Goal: Navigation & Orientation: Find specific page/section

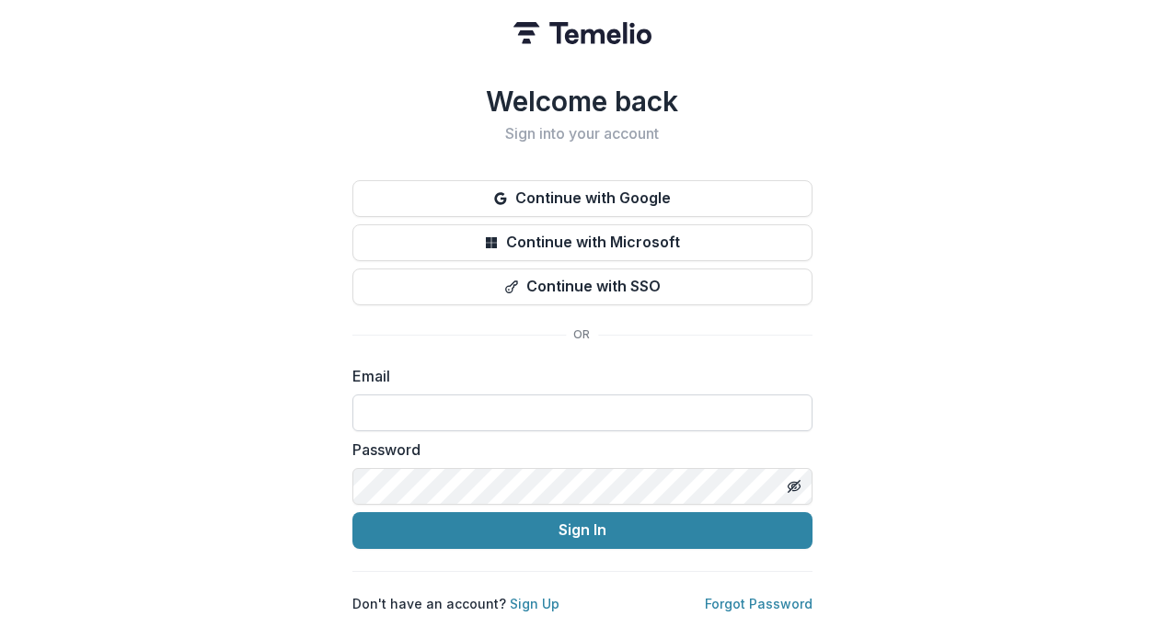
click at [527, 398] on input at bounding box center [582, 413] width 460 height 37
paste input "**********"
type input "**********"
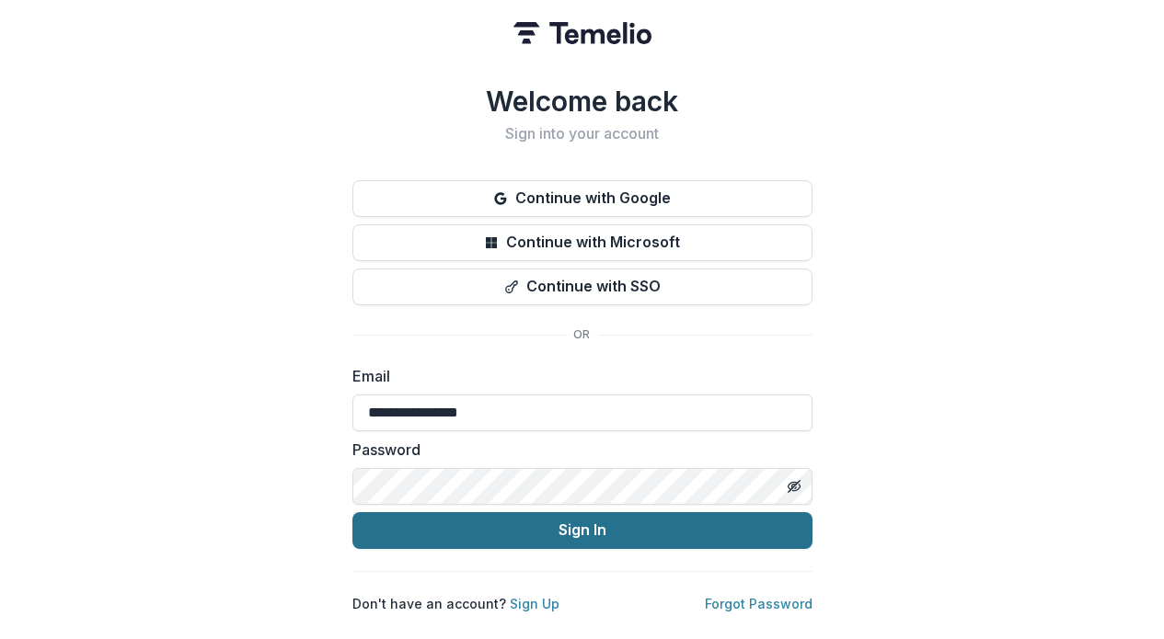
click at [553, 512] on button "Sign In" at bounding box center [582, 530] width 460 height 37
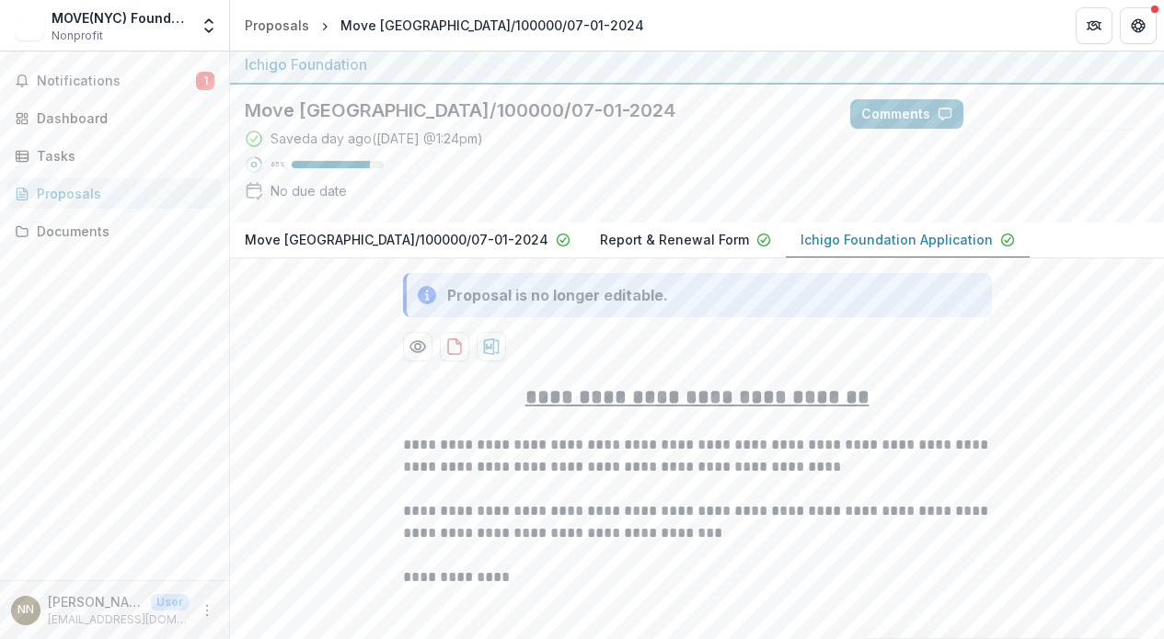
scroll to position [7, 0]
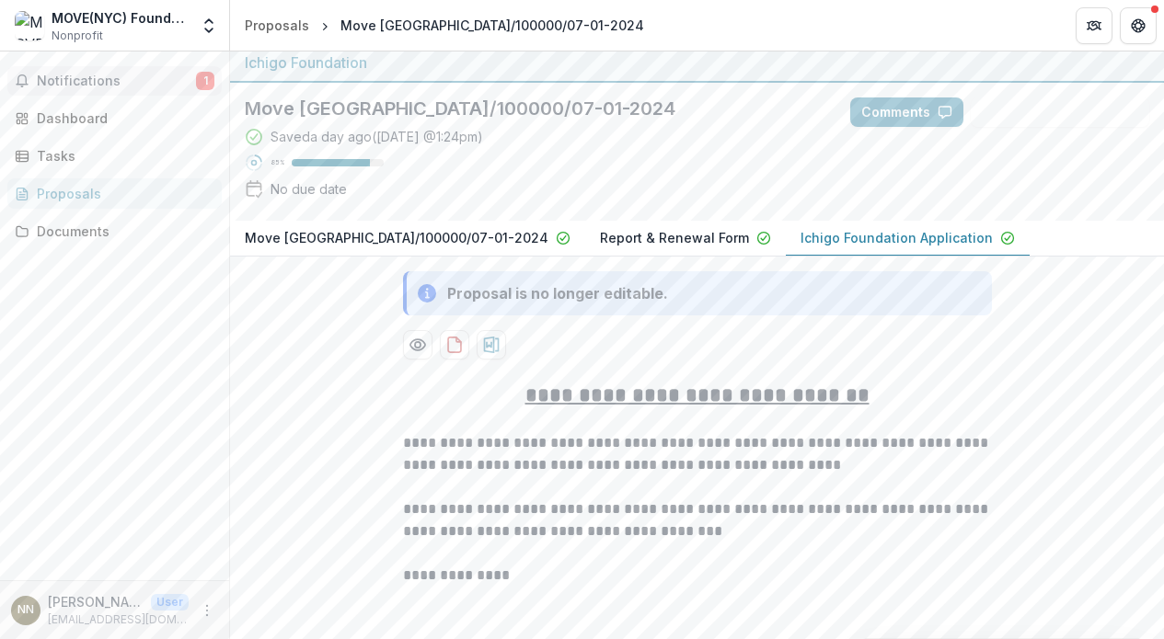
click at [142, 87] on span "Notifications" at bounding box center [116, 82] width 159 height 16
click at [135, 281] on div "Notifications 1 Unread 1 Archived [PERSON_NAME] changed Move [GEOGRAPHIC_DATA]/…" at bounding box center [114, 316] width 229 height 529
click at [76, 226] on div "Documents" at bounding box center [122, 231] width 170 height 19
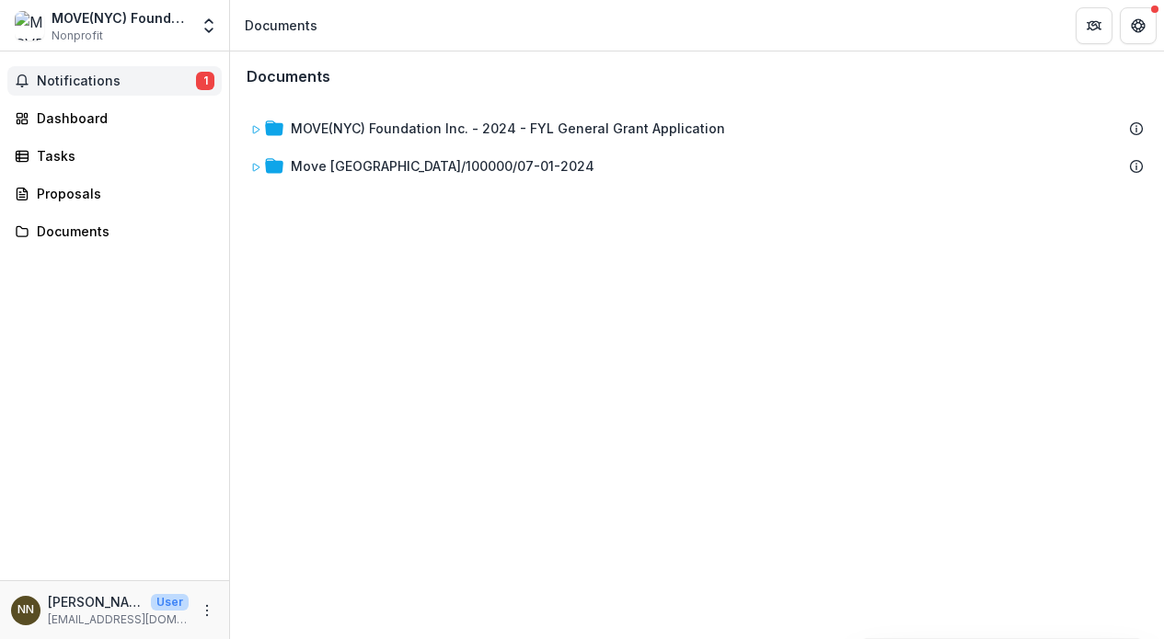
click at [75, 81] on span "Notifications" at bounding box center [116, 82] width 159 height 16
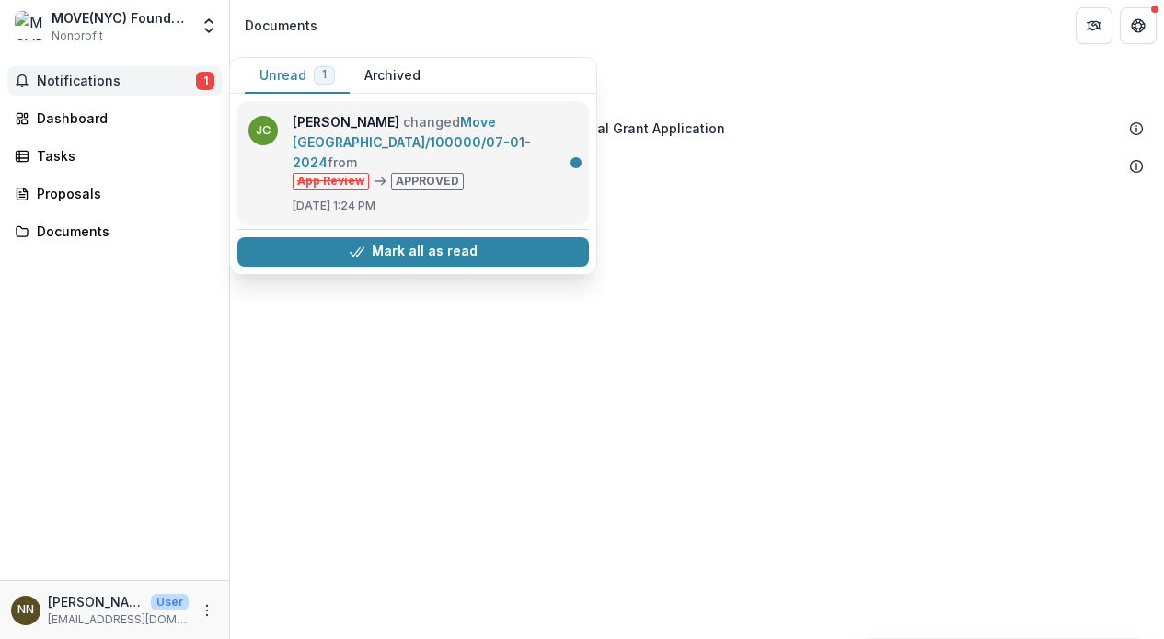
click at [412, 122] on link "Move [GEOGRAPHIC_DATA]/100000/07-01-2024" at bounding box center [412, 142] width 238 height 56
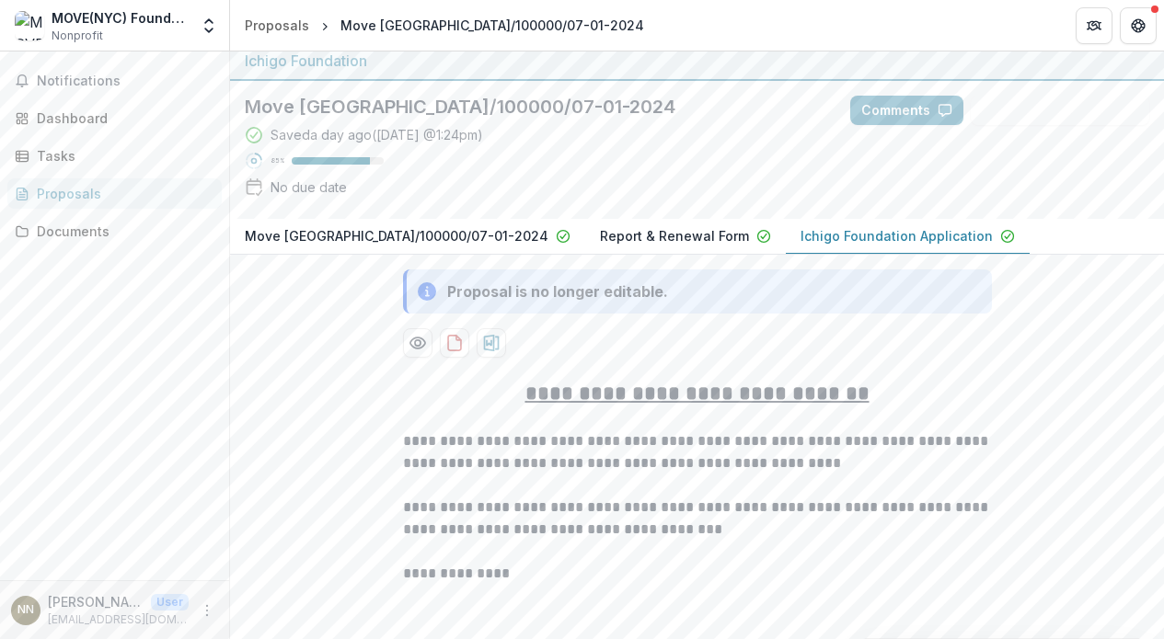
scroll to position [10, 0]
click at [133, 32] on div "MOVE(NYC) Foundation Inc. Nonprofit" at bounding box center [120, 26] width 137 height 36
click at [130, 23] on div "MOVE(NYC) Foundation Inc." at bounding box center [120, 17] width 137 height 19
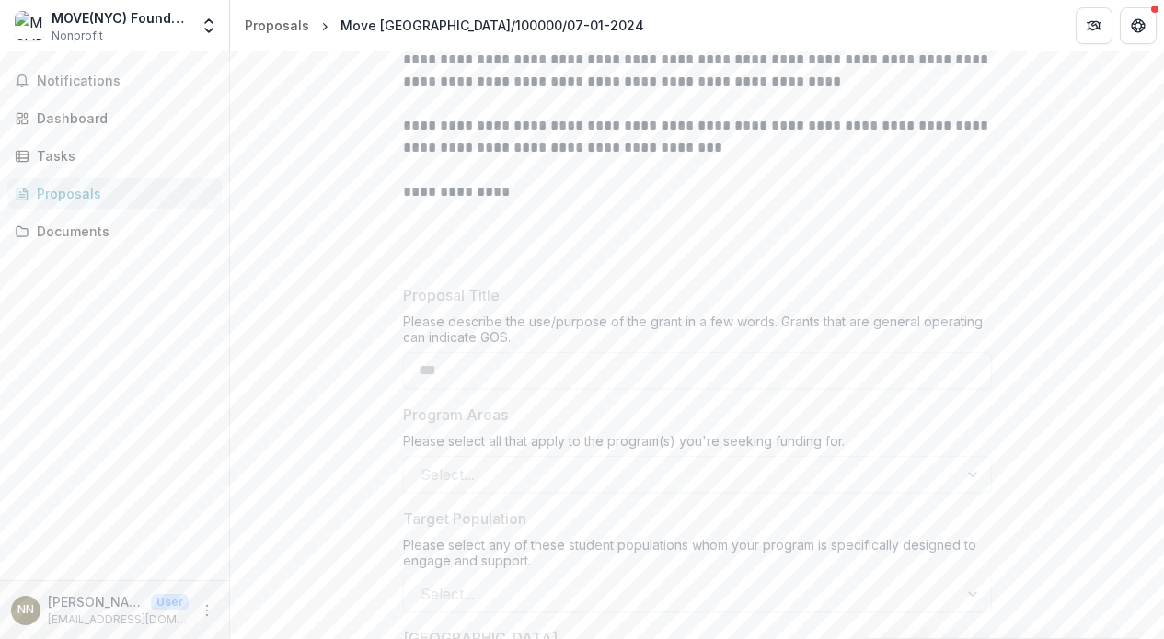
scroll to position [0, 0]
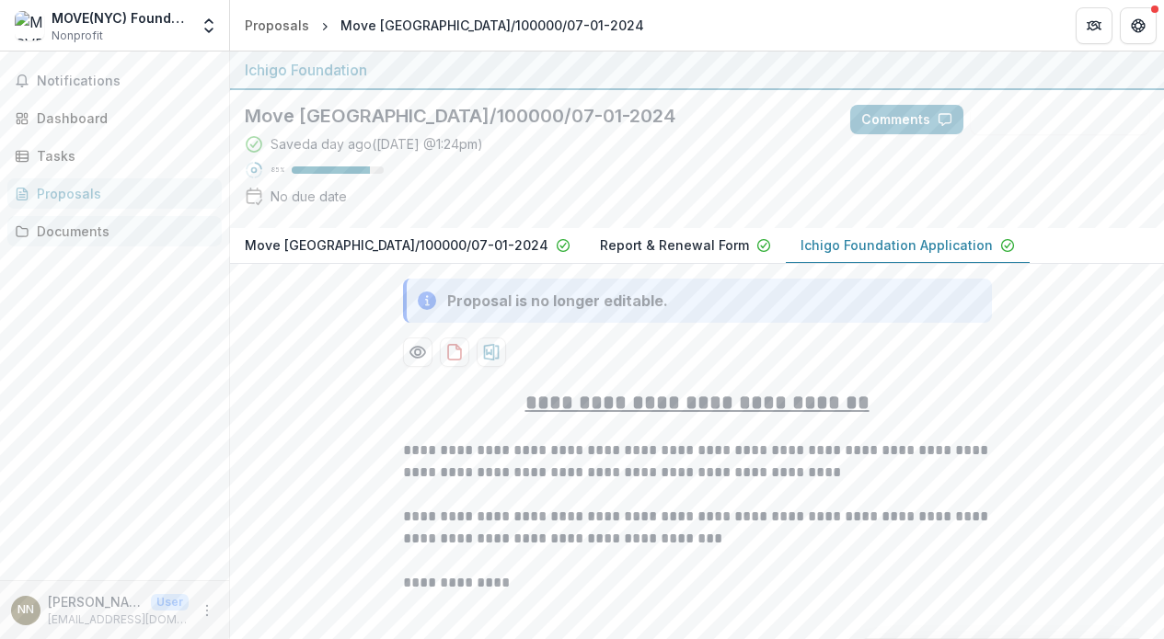
click at [130, 228] on div "Documents" at bounding box center [122, 231] width 170 height 19
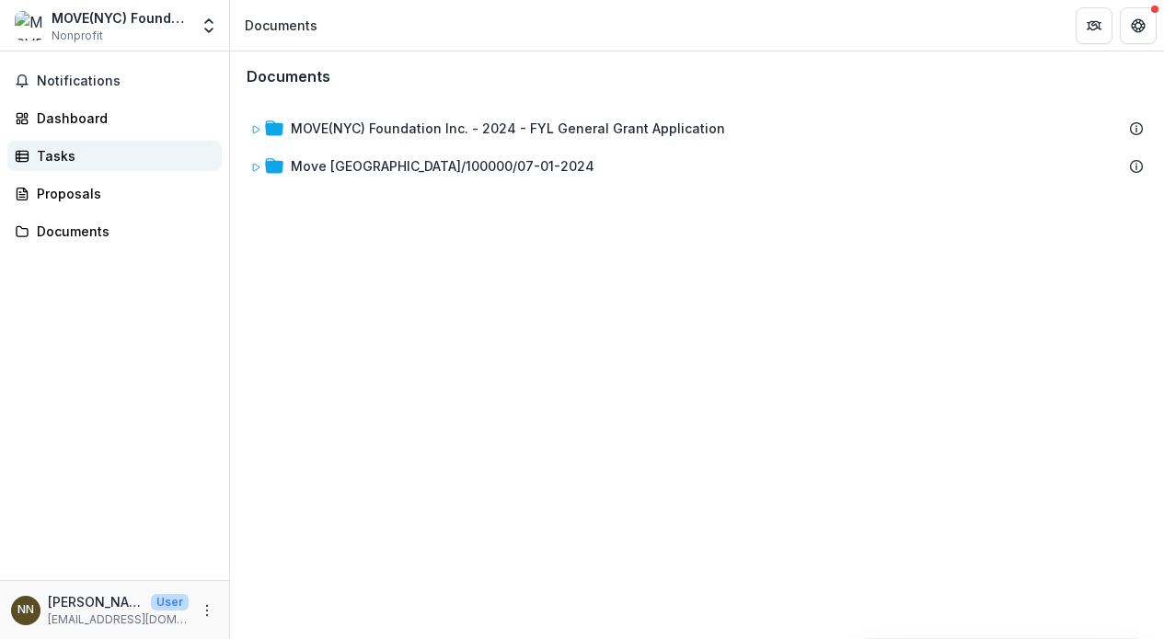
click at [99, 157] on div "Tasks" at bounding box center [122, 155] width 170 height 19
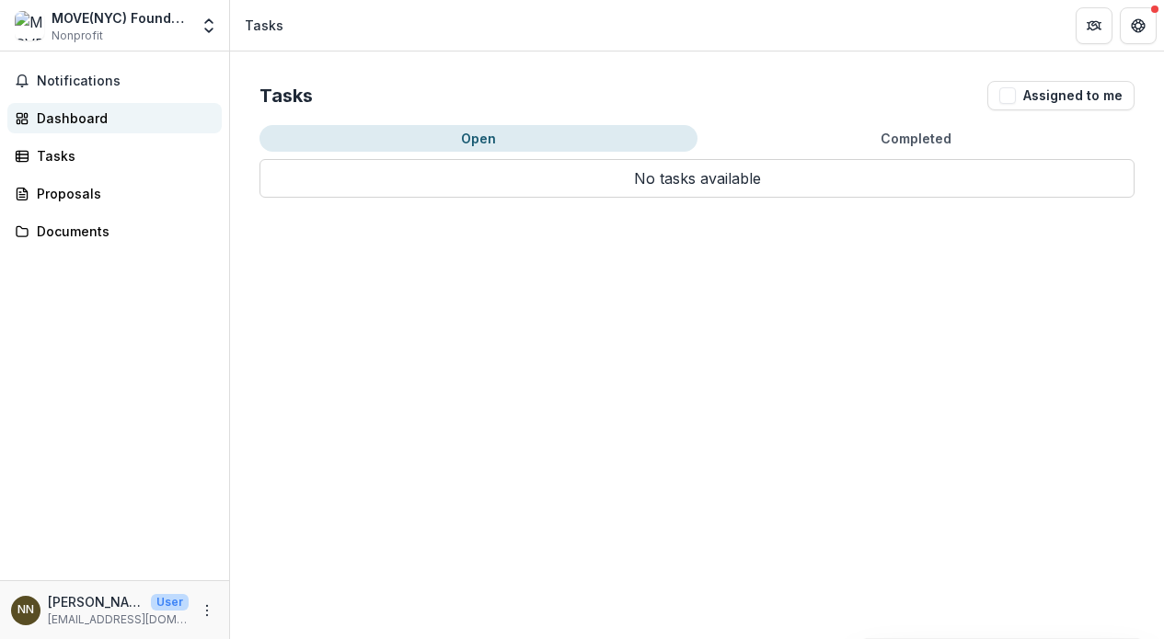
click at [97, 119] on div "Dashboard" at bounding box center [122, 118] width 170 height 19
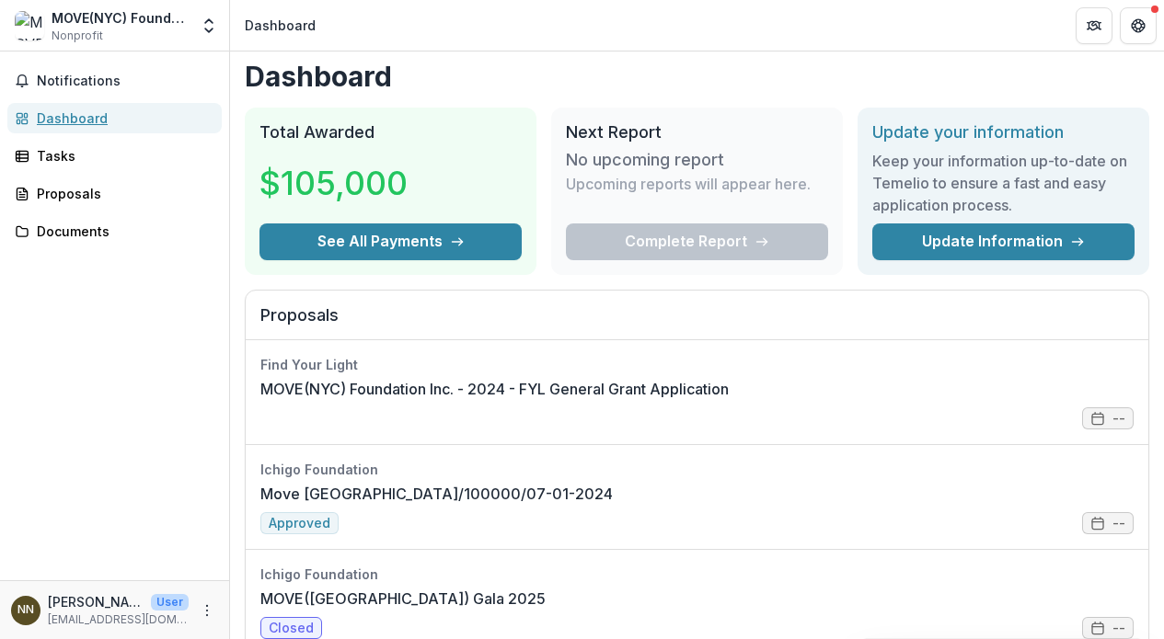
scroll to position [7, 0]
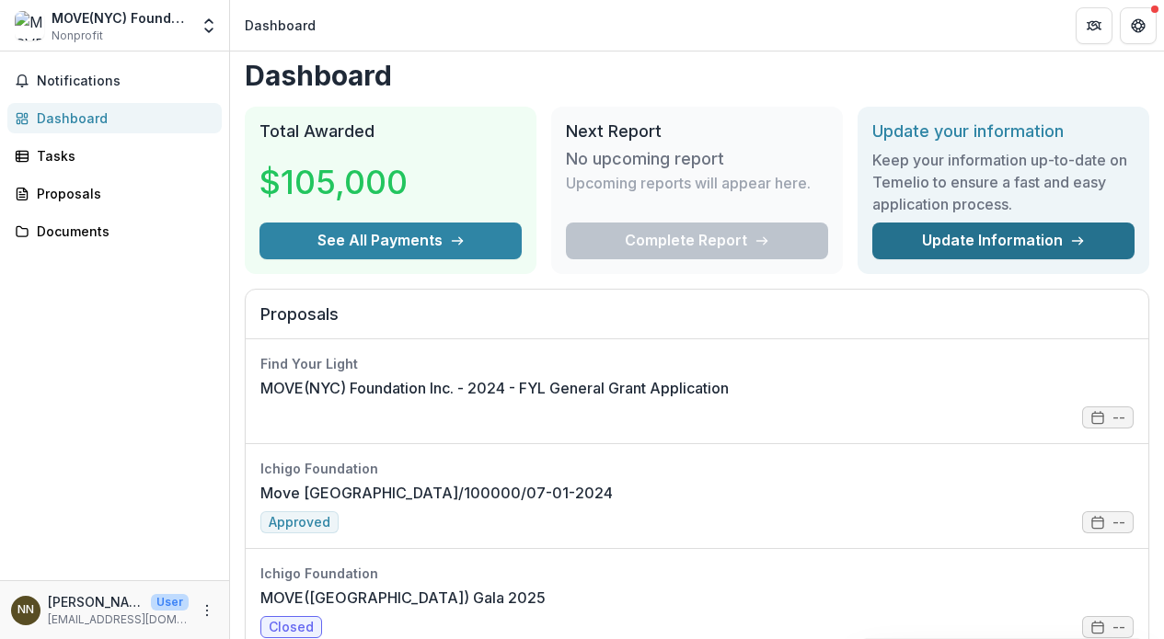
click at [960, 240] on link "Update Information" at bounding box center [1003, 241] width 262 height 37
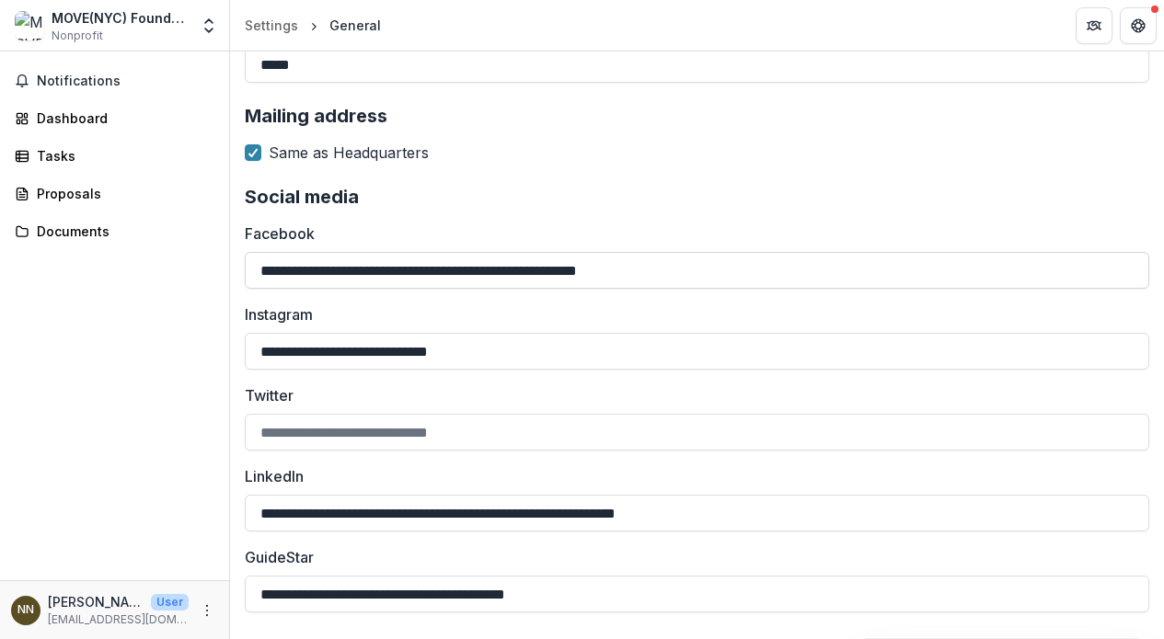
scroll to position [2064, 0]
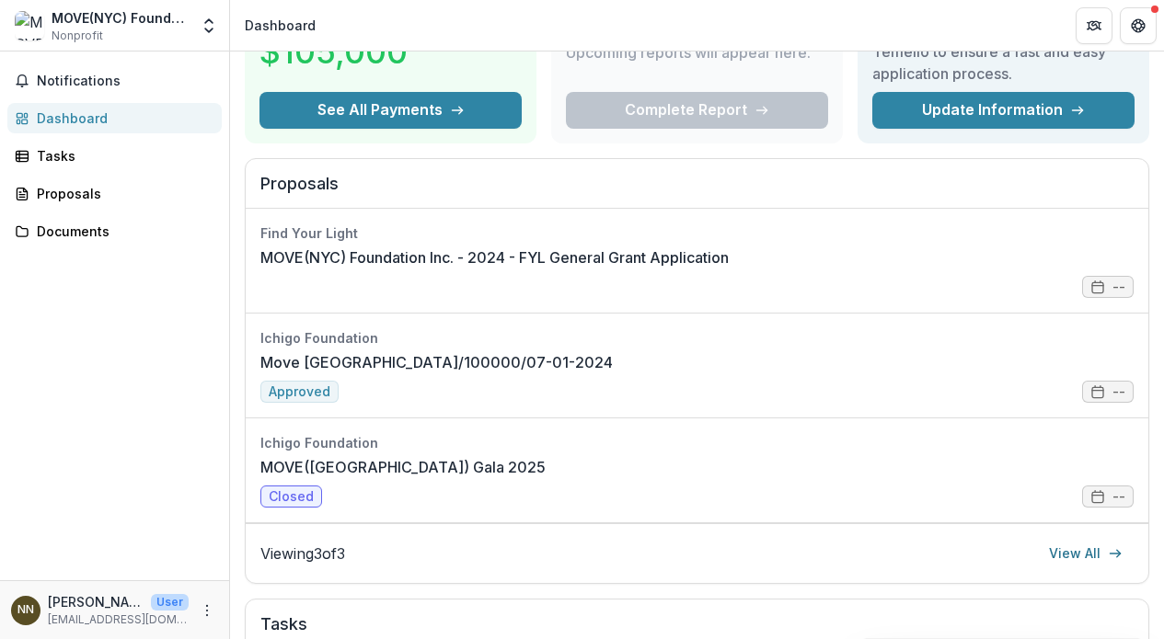
scroll to position [138, 0]
click at [127, 227] on div "Documents" at bounding box center [122, 231] width 170 height 19
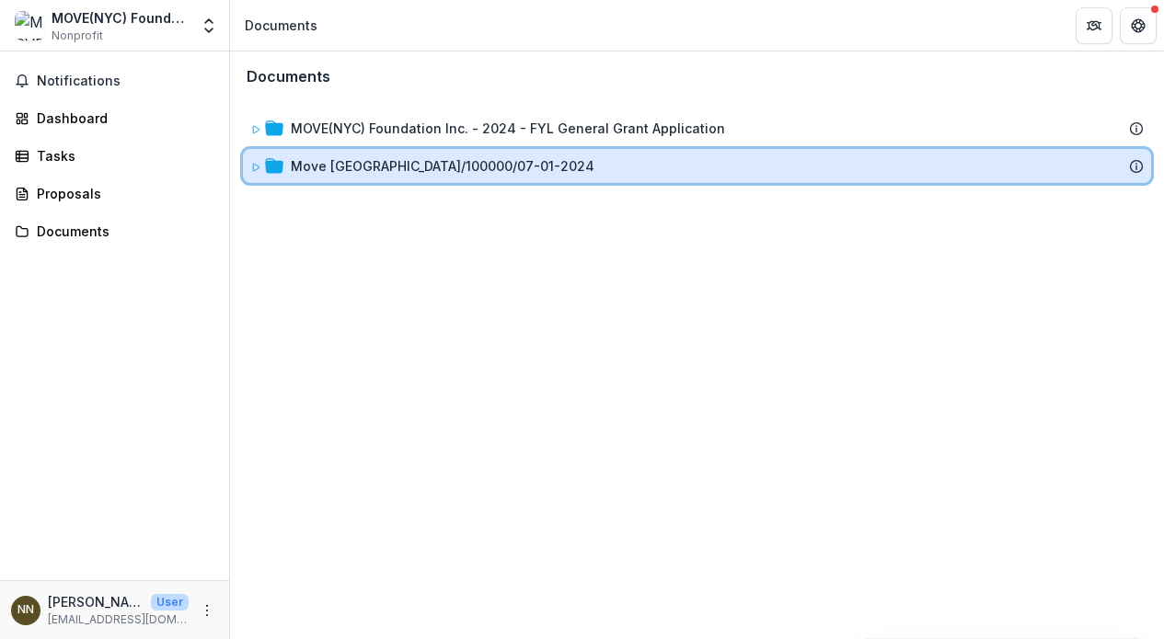
click at [257, 171] on icon at bounding box center [255, 167] width 11 height 11
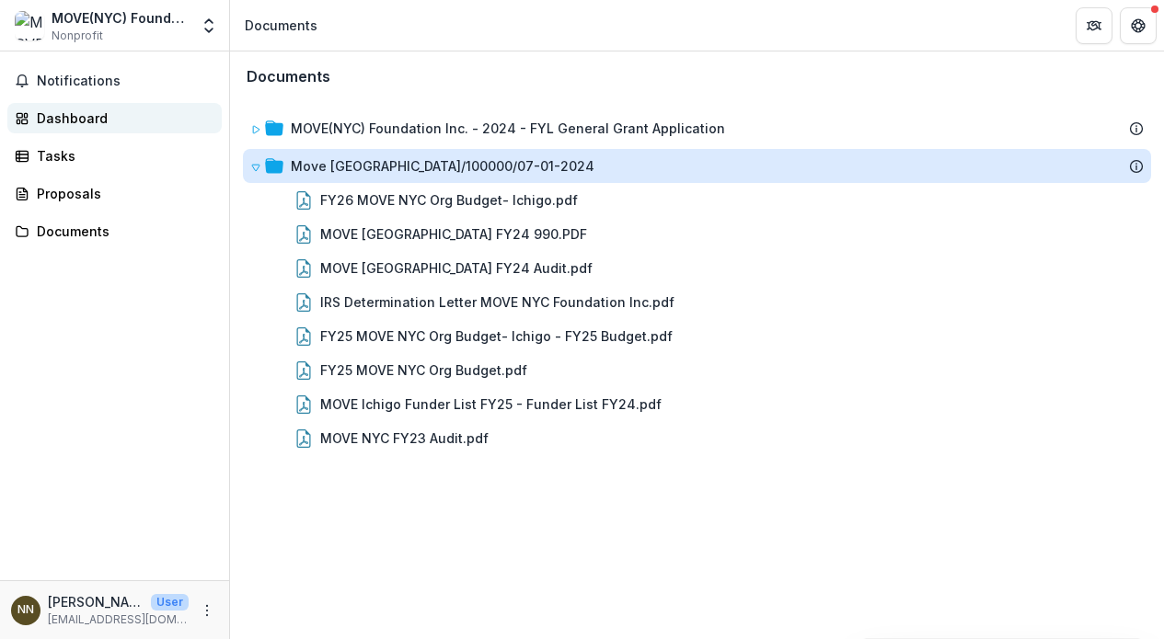
click at [118, 109] on div "Dashboard" at bounding box center [122, 118] width 170 height 19
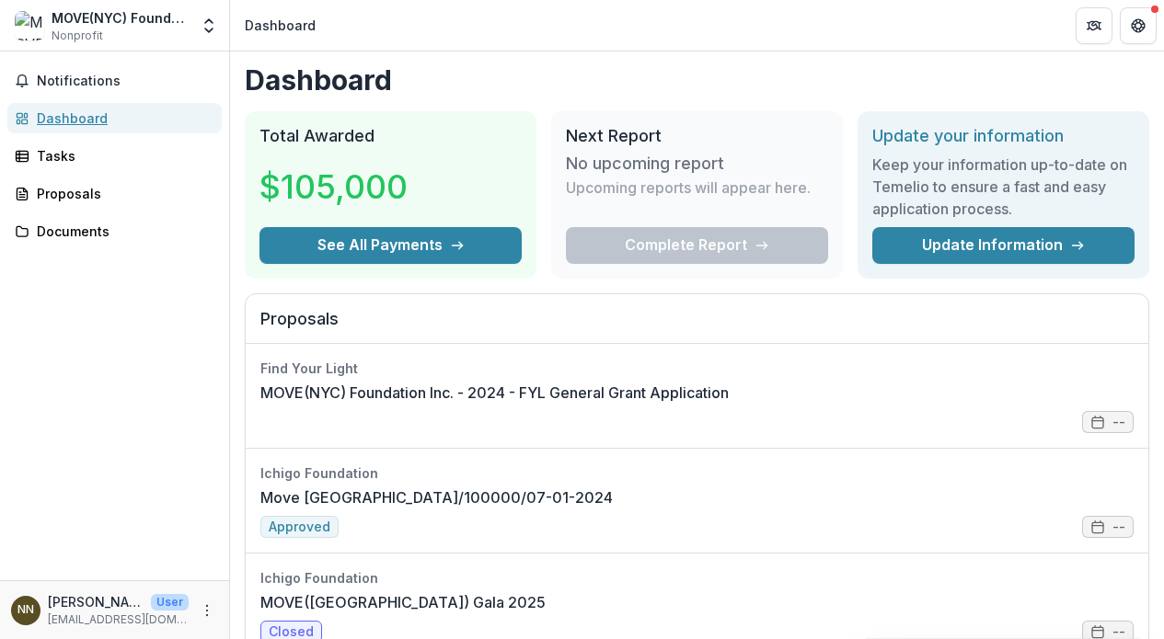
scroll to position [4, 0]
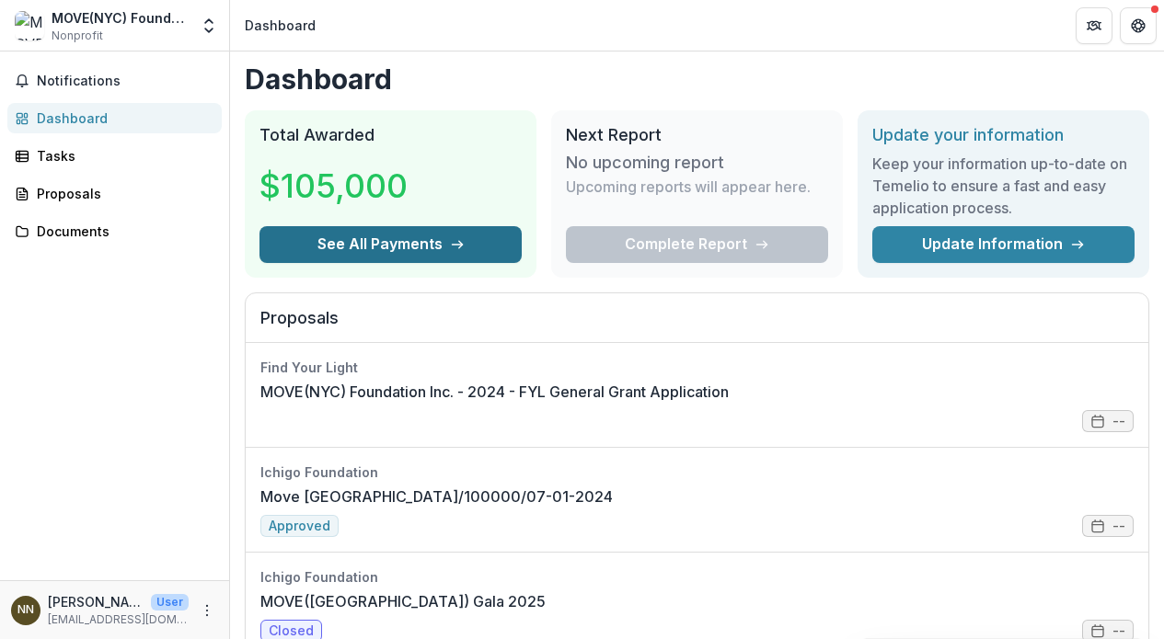
click at [490, 243] on button "See All Payments" at bounding box center [390, 244] width 262 height 37
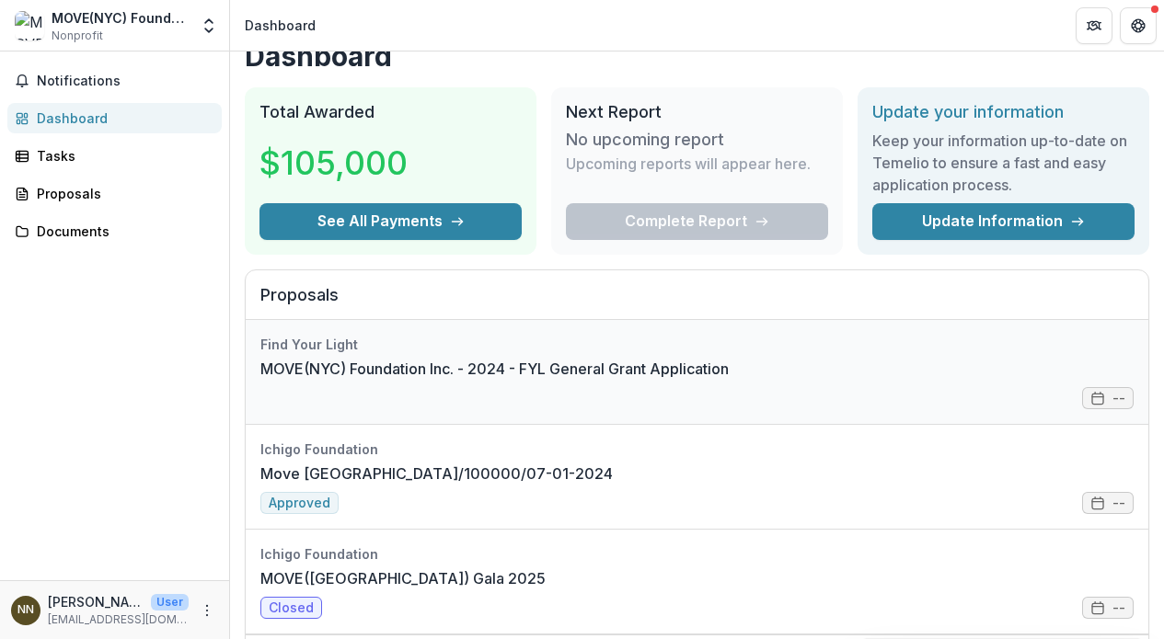
scroll to position [0, 0]
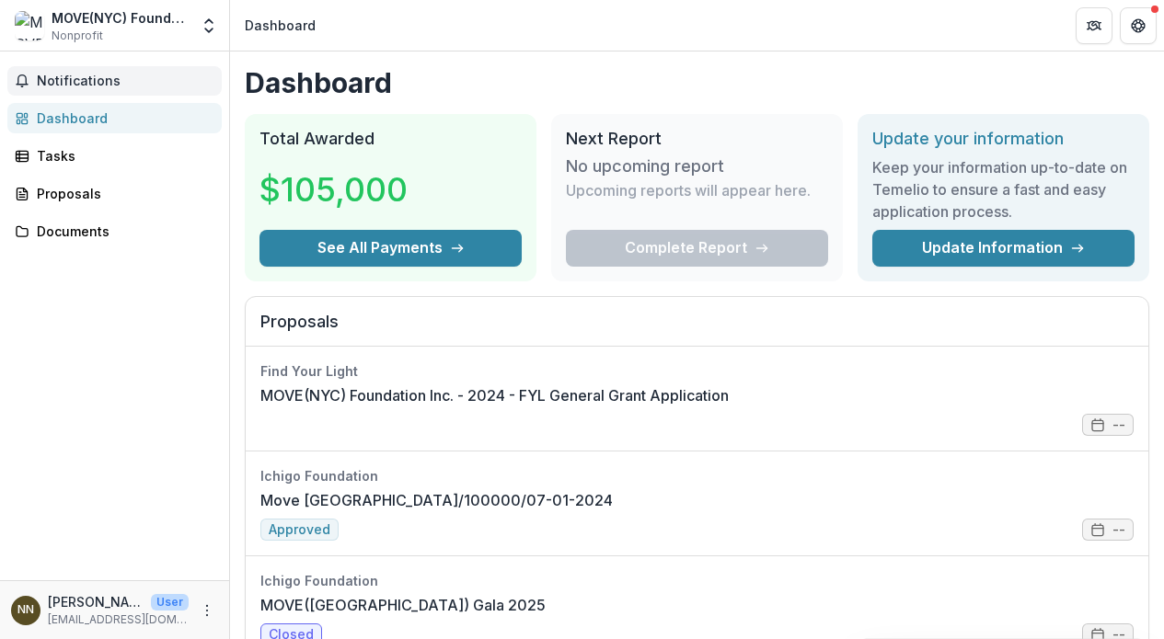
click at [156, 82] on span "Notifications" at bounding box center [126, 82] width 178 height 16
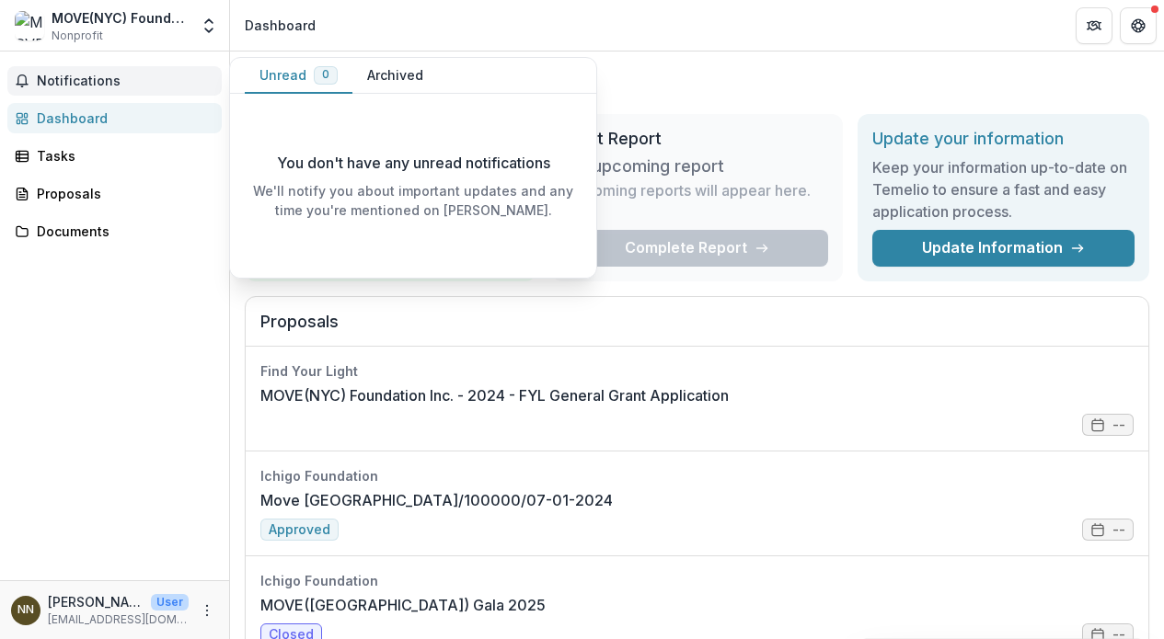
click at [406, 74] on button "Archived" at bounding box center [395, 76] width 86 height 36
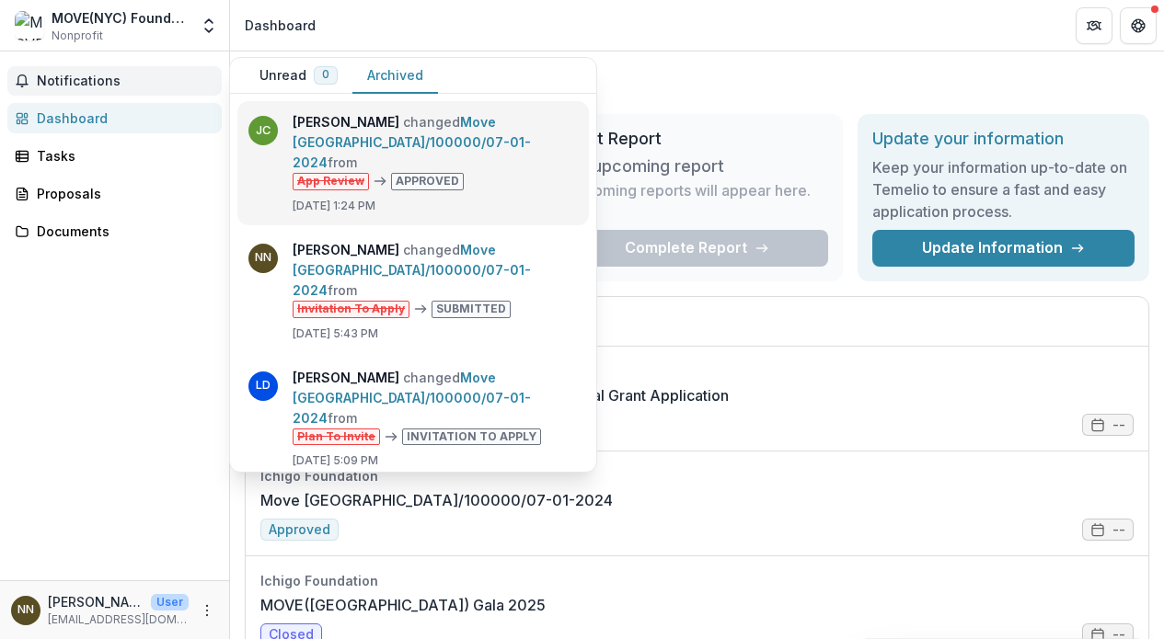
click at [470, 119] on link "Move [GEOGRAPHIC_DATA]/100000/07-01-2024" at bounding box center [412, 142] width 238 height 56
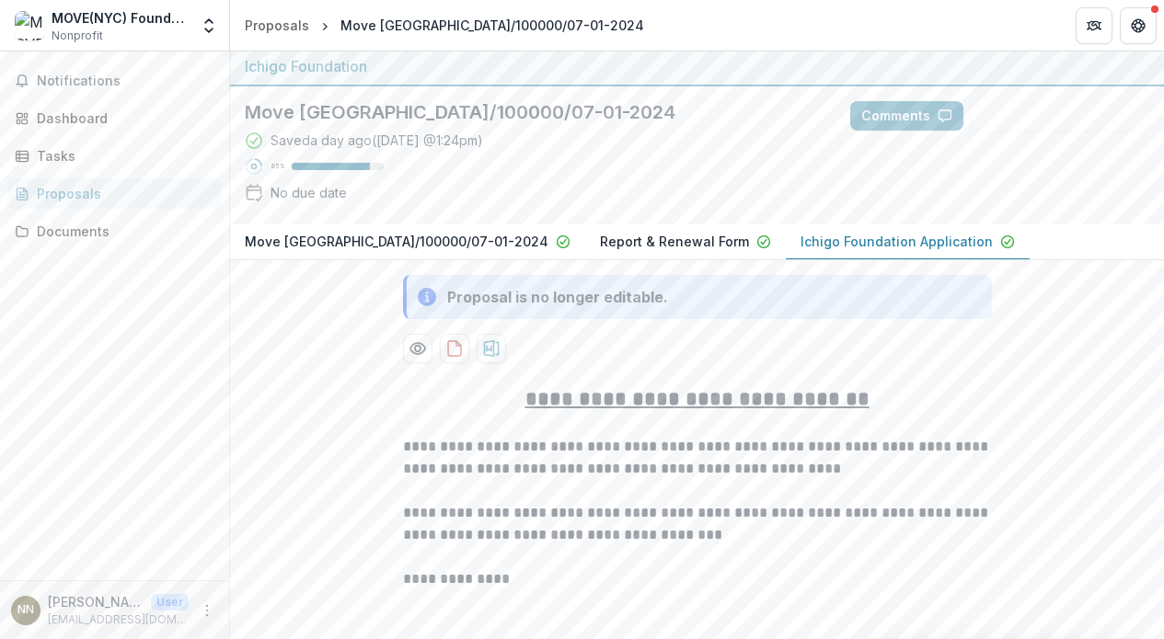
scroll to position [7, 0]
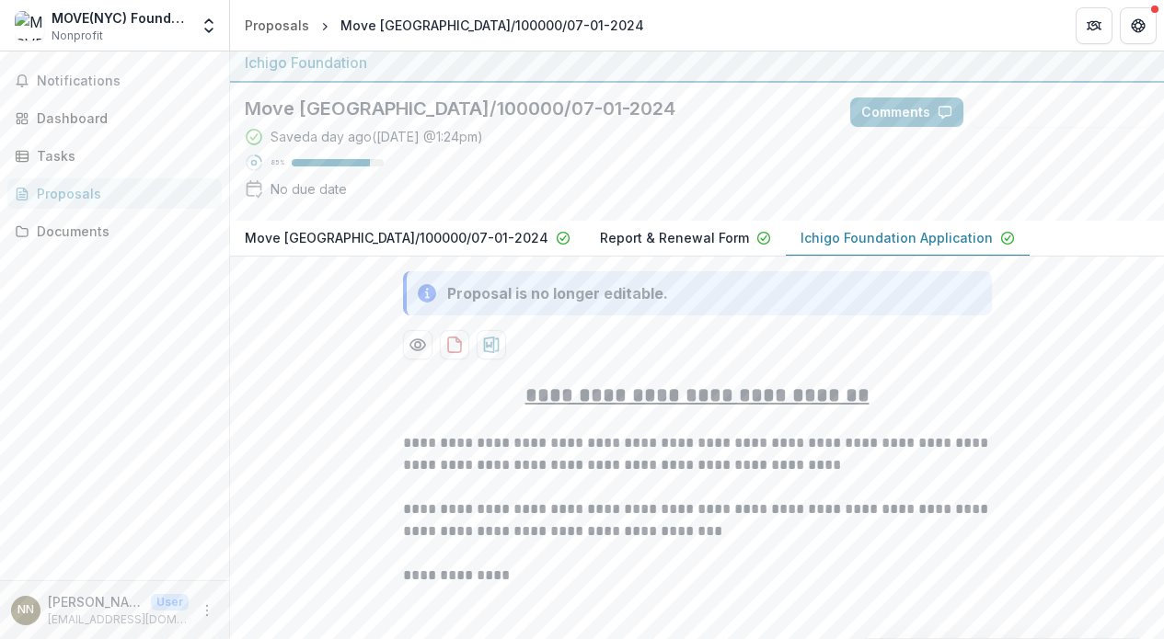
click at [380, 235] on p "Move [GEOGRAPHIC_DATA]/100000/07-01-2024" at bounding box center [397, 237] width 304 height 19
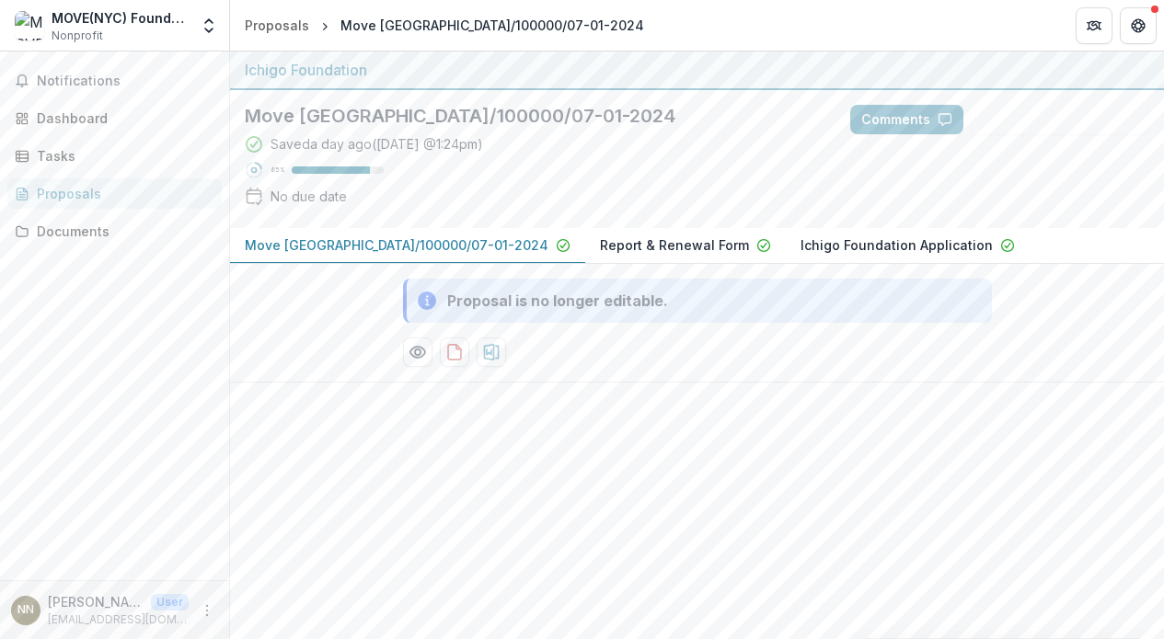
click at [800, 245] on p "Ichigo Foundation Application" at bounding box center [896, 244] width 192 height 19
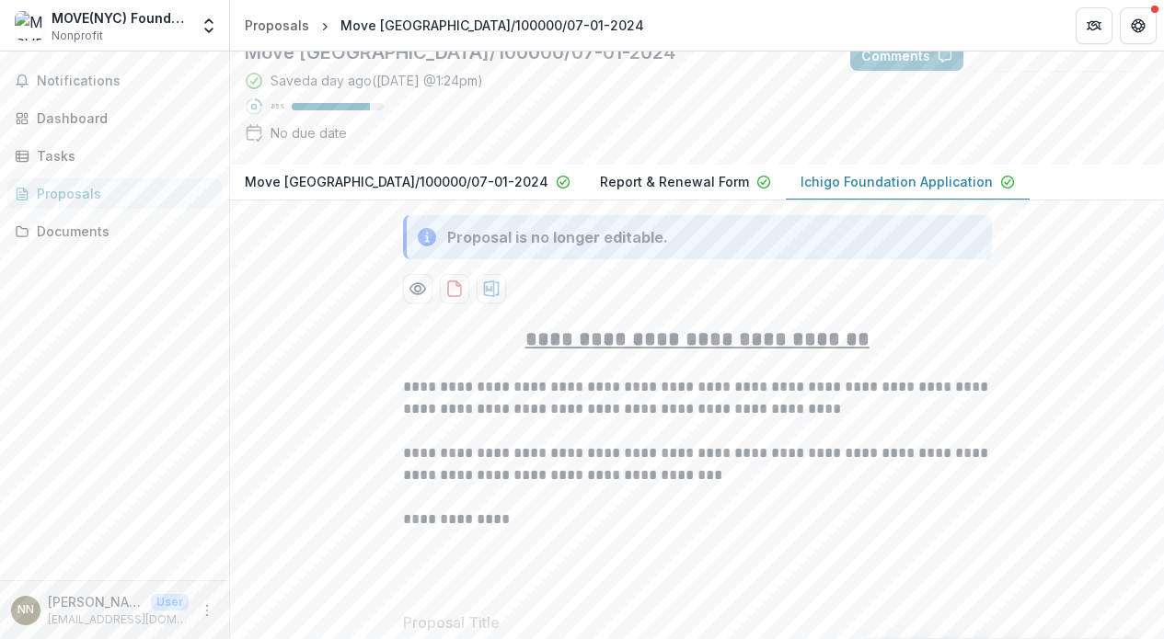
scroll to position [154, 0]
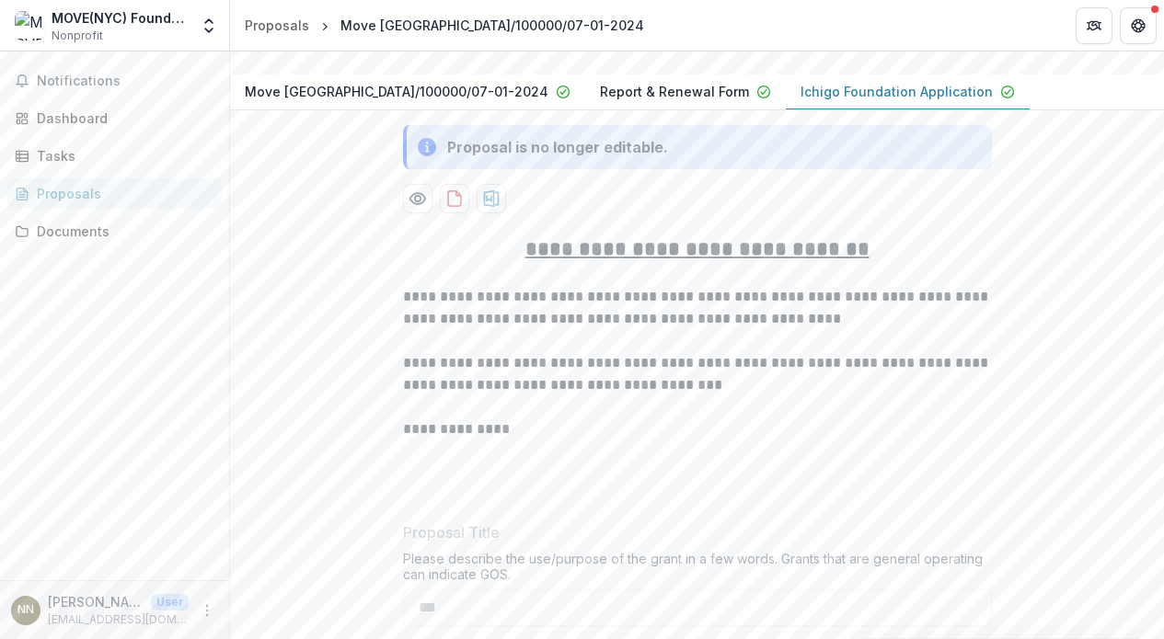
click at [637, 105] on button "Report & Renewal Form" at bounding box center [685, 93] width 201 height 36
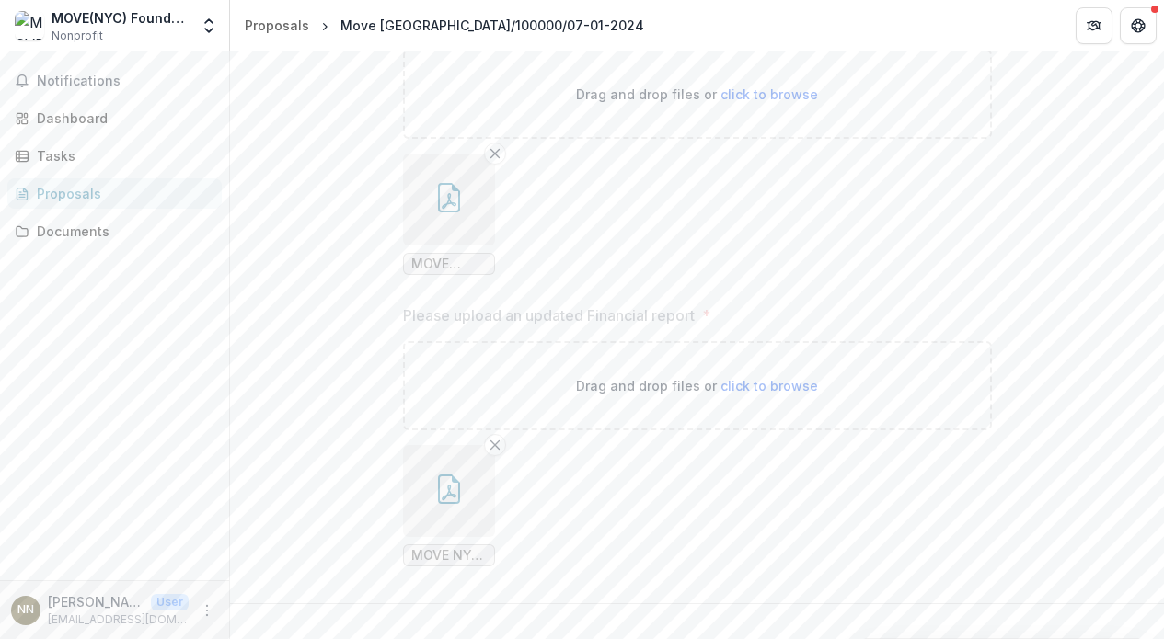
scroll to position [3459, 0]
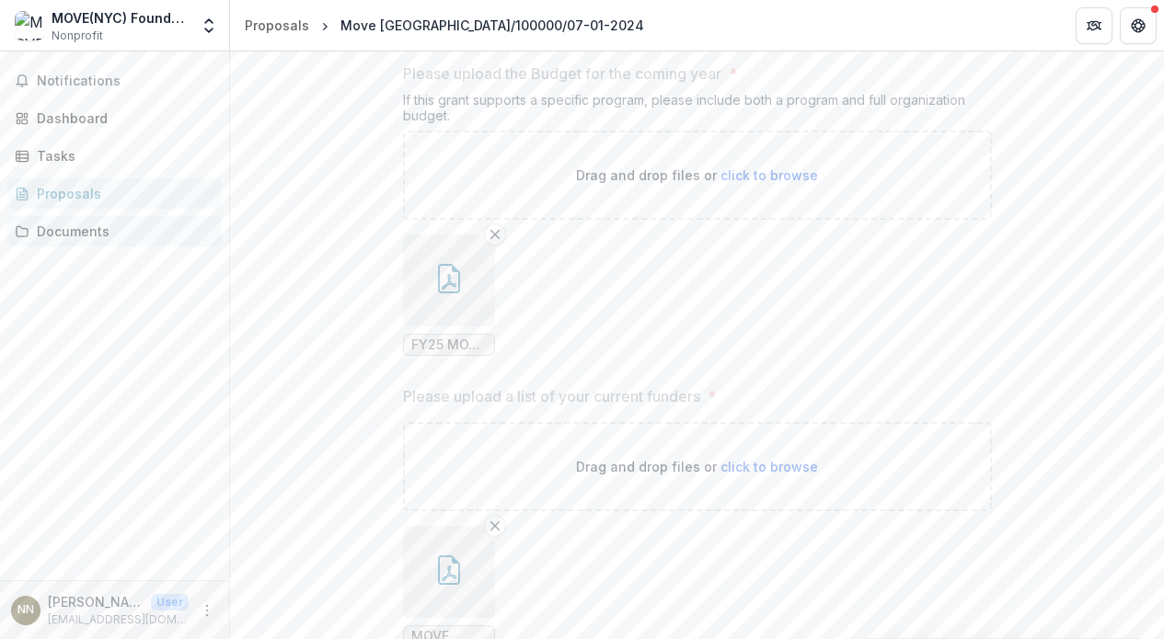
click at [113, 233] on div "Documents" at bounding box center [122, 231] width 170 height 19
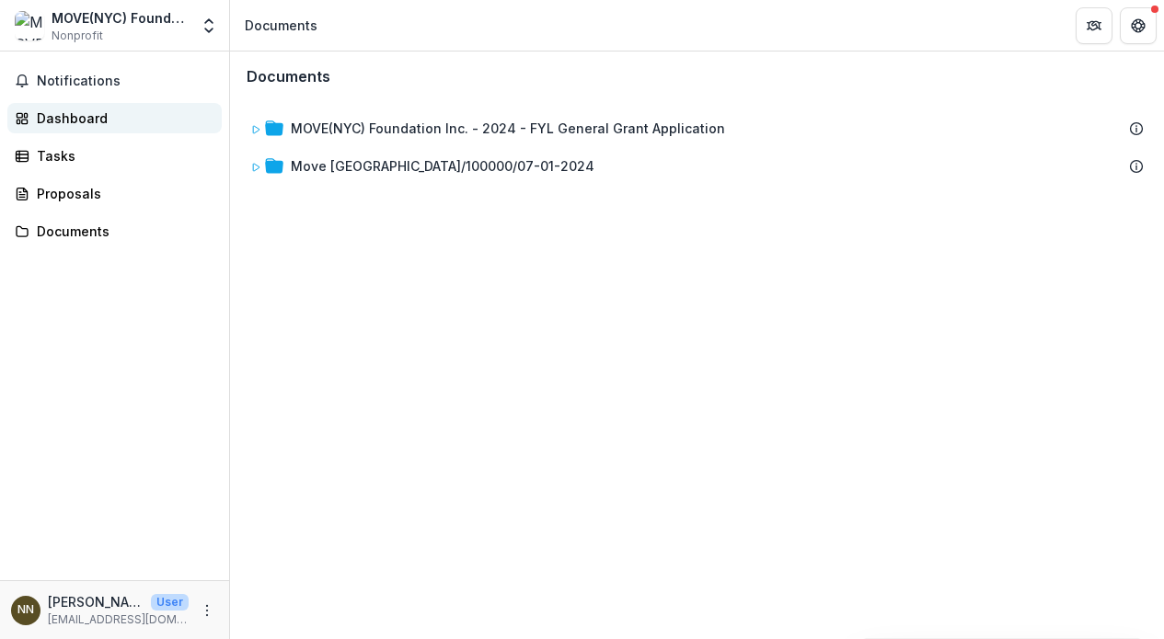
click at [101, 115] on div "Dashboard" at bounding box center [122, 118] width 170 height 19
